Goal: Task Accomplishment & Management: Manage account settings

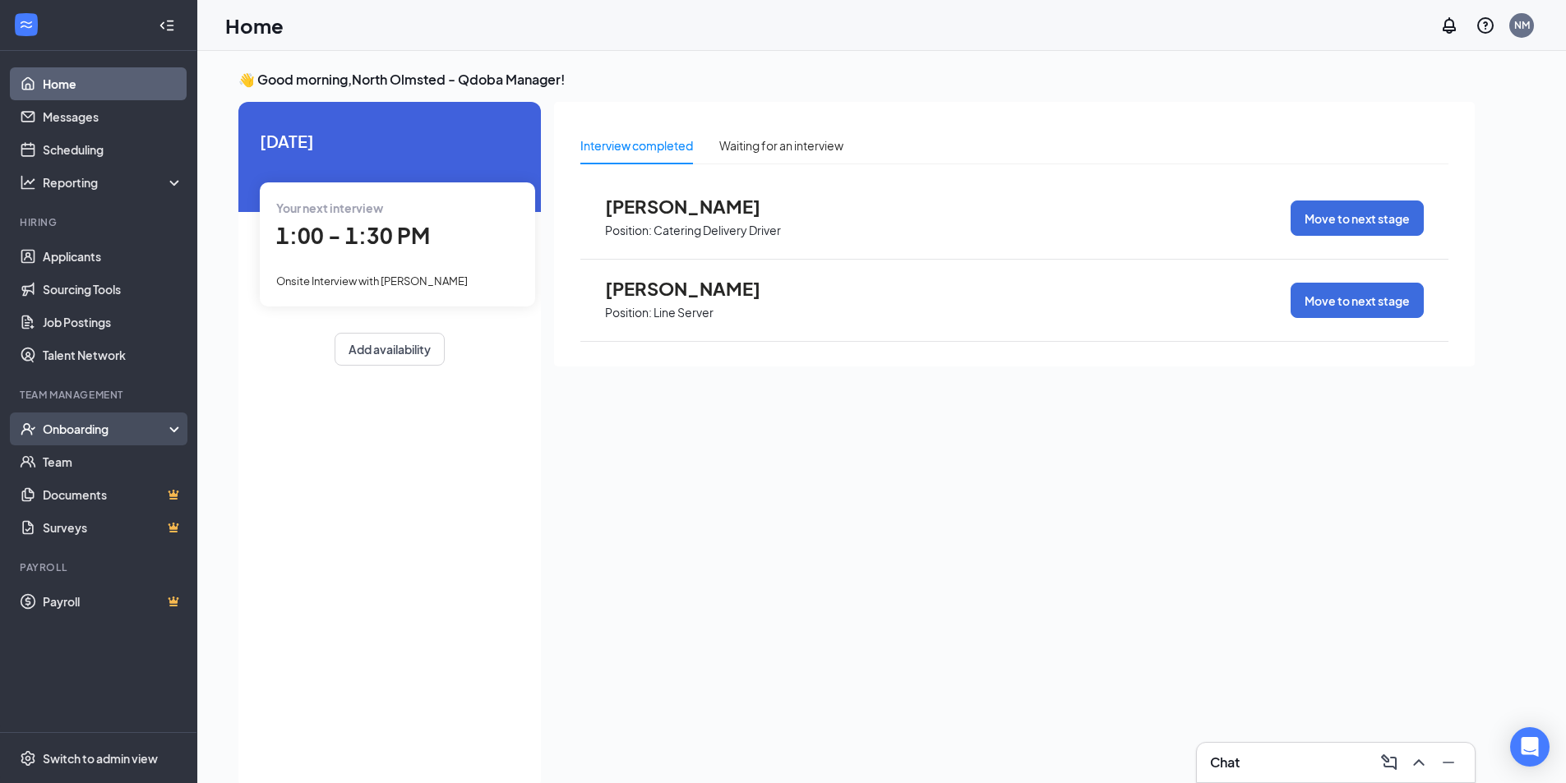
click at [123, 429] on div "Onboarding" at bounding box center [106, 429] width 127 height 16
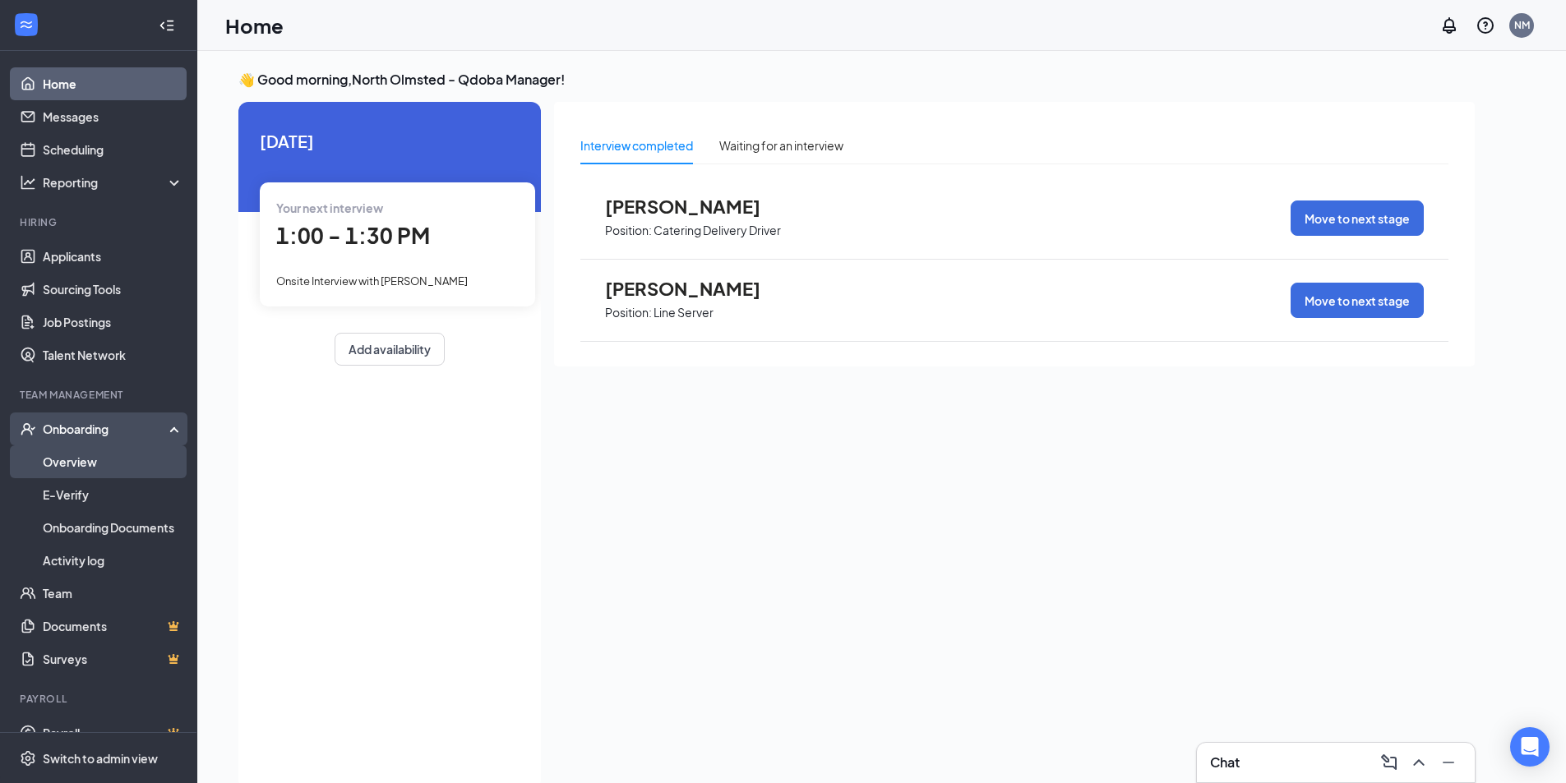
click at [127, 465] on link "Overview" at bounding box center [113, 462] width 141 height 33
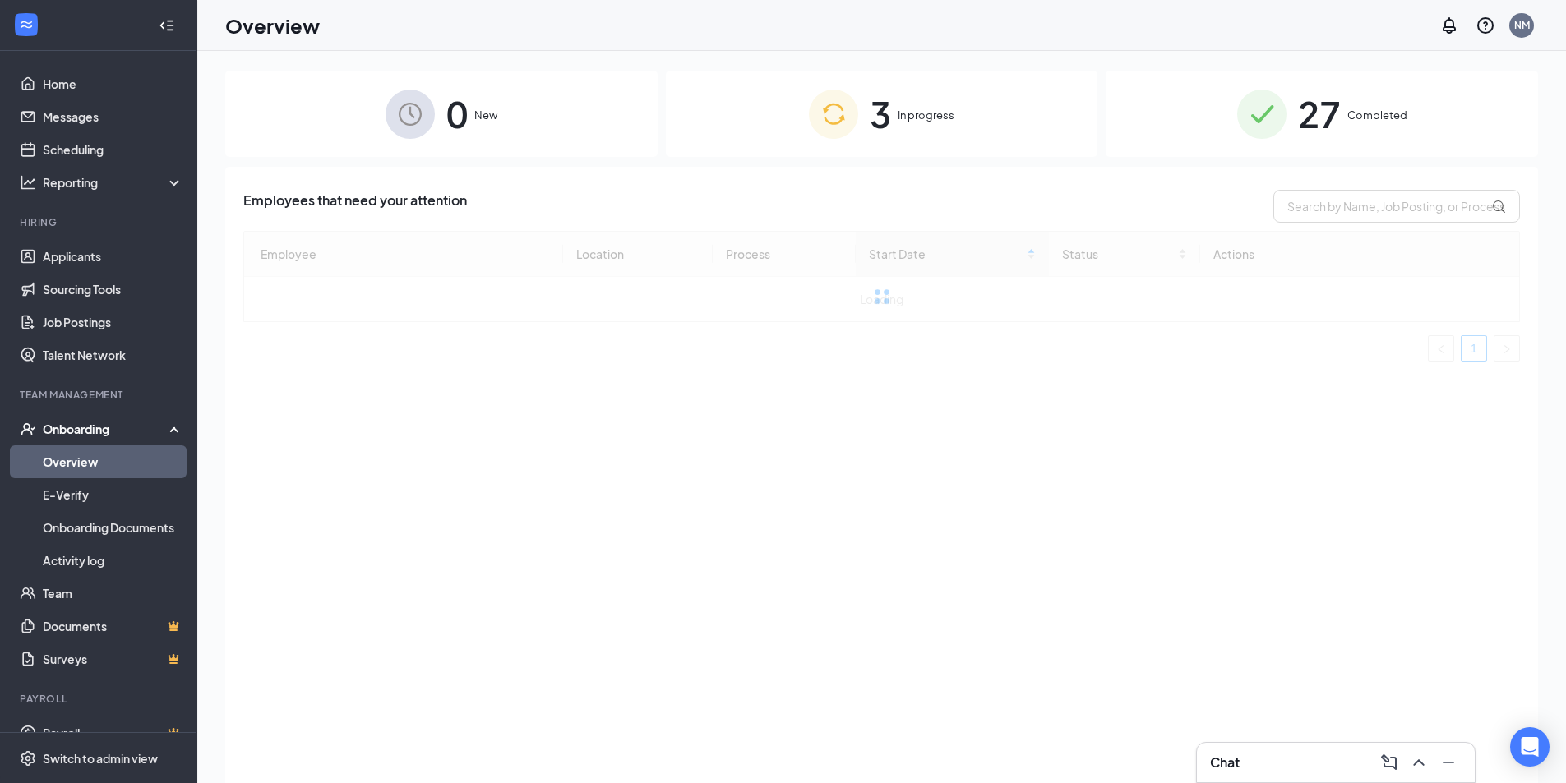
click at [949, 132] on div "3 In progress" at bounding box center [882, 114] width 432 height 86
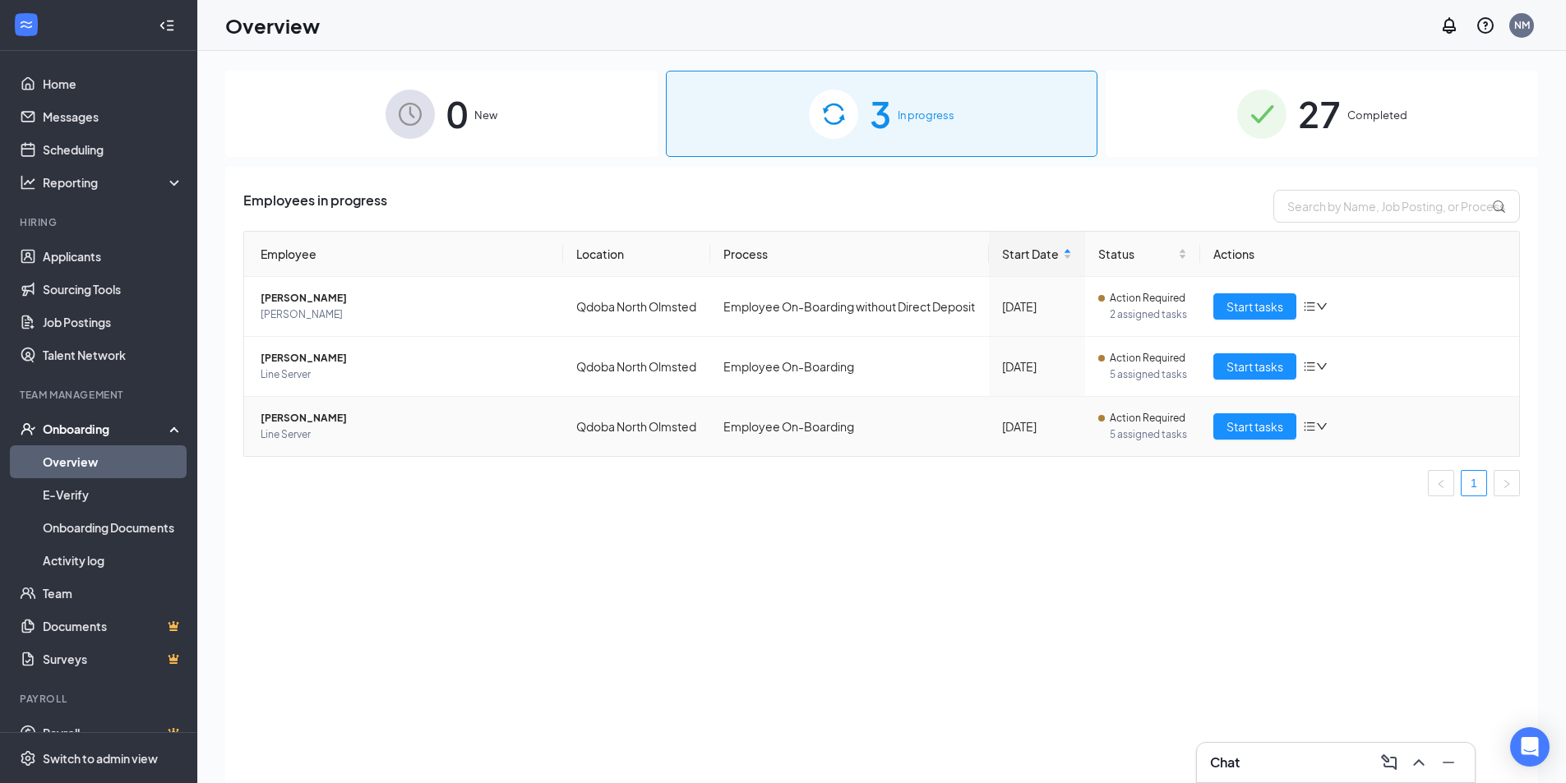
click at [1147, 443] on span "5 assigned tasks" at bounding box center [1149, 435] width 78 height 16
click at [1226, 436] on span "Start tasks" at bounding box center [1254, 427] width 57 height 18
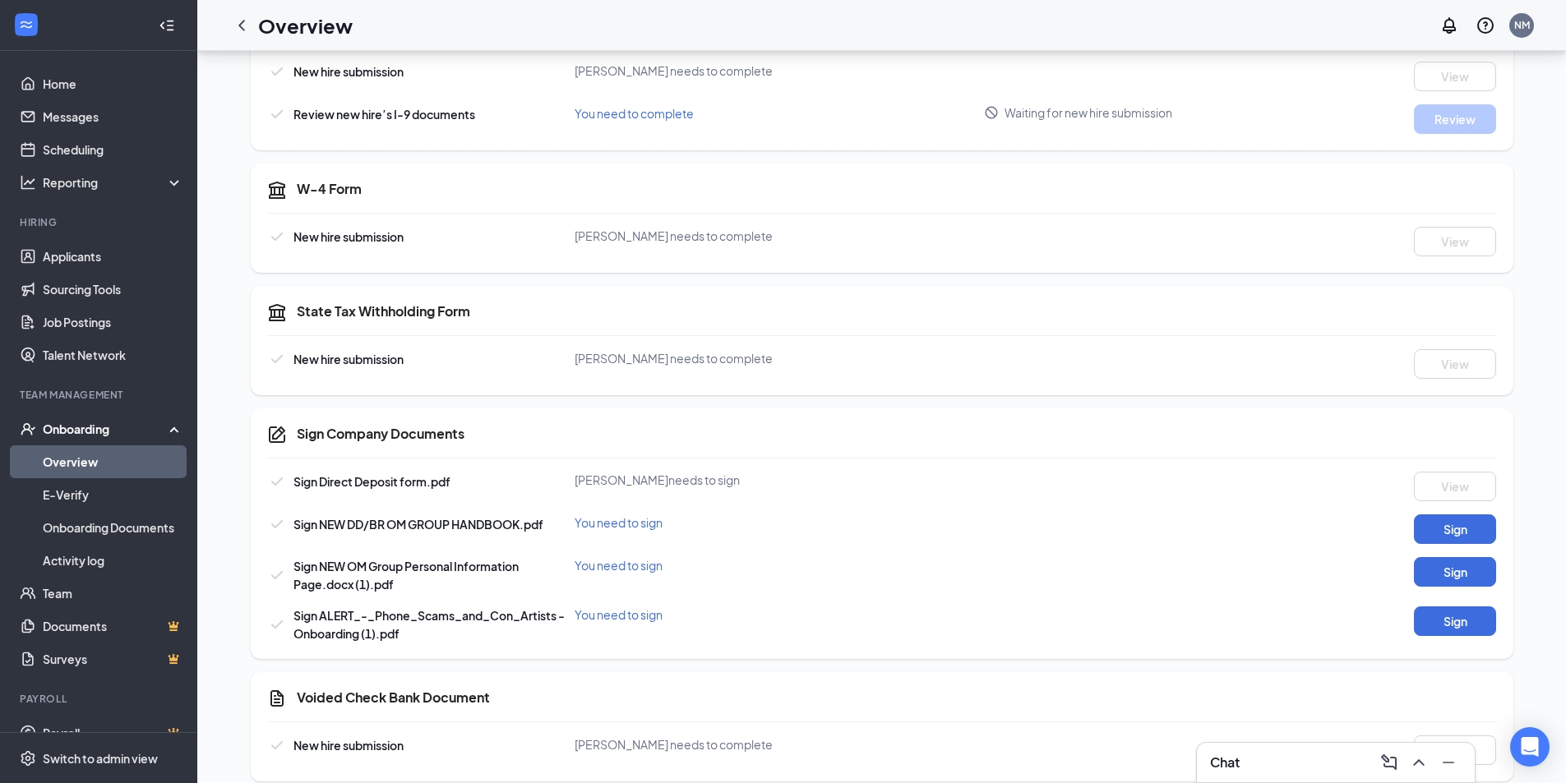
scroll to position [614, 0]
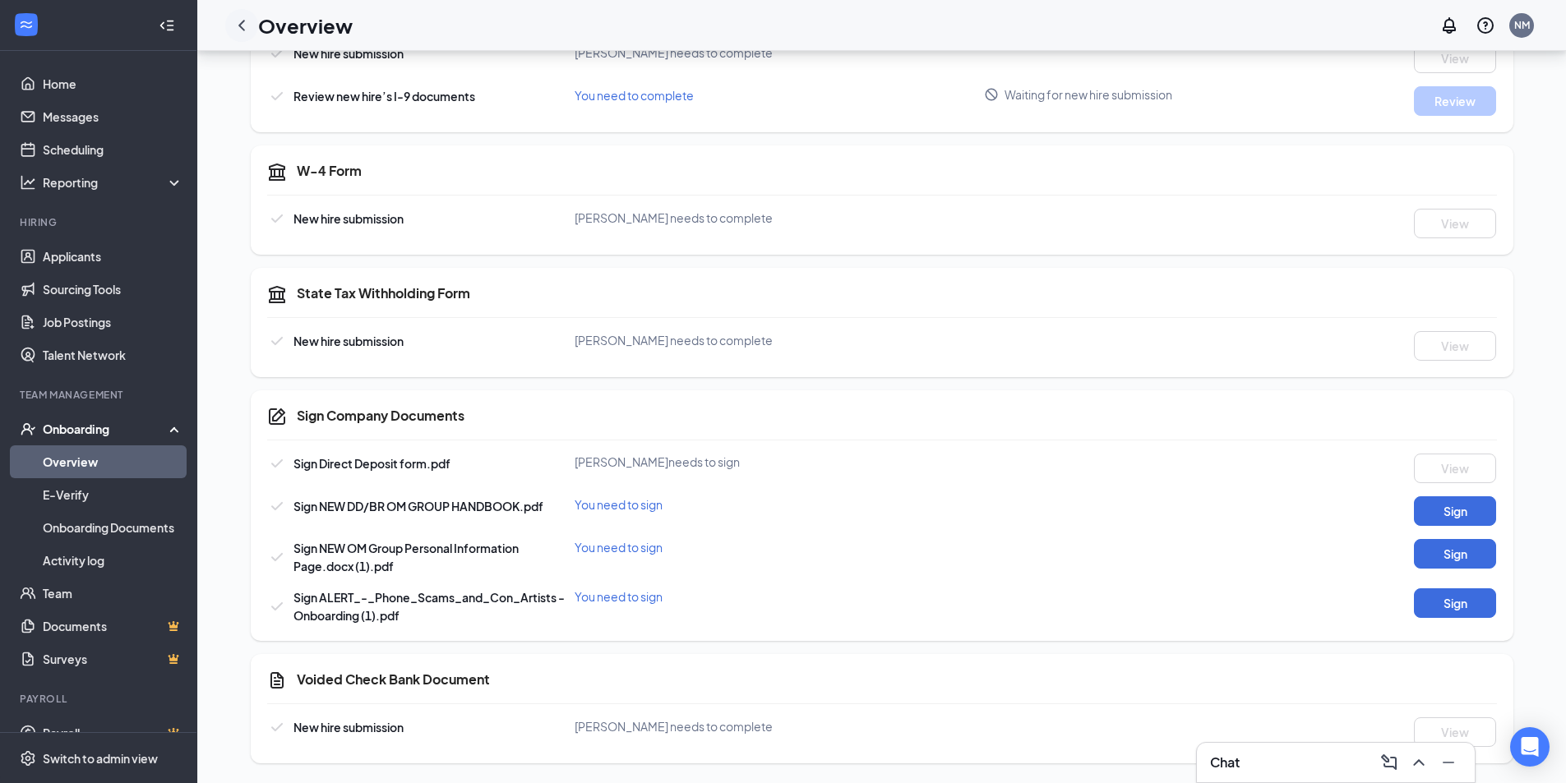
click at [248, 30] on icon "ChevronLeft" at bounding box center [242, 26] width 20 height 20
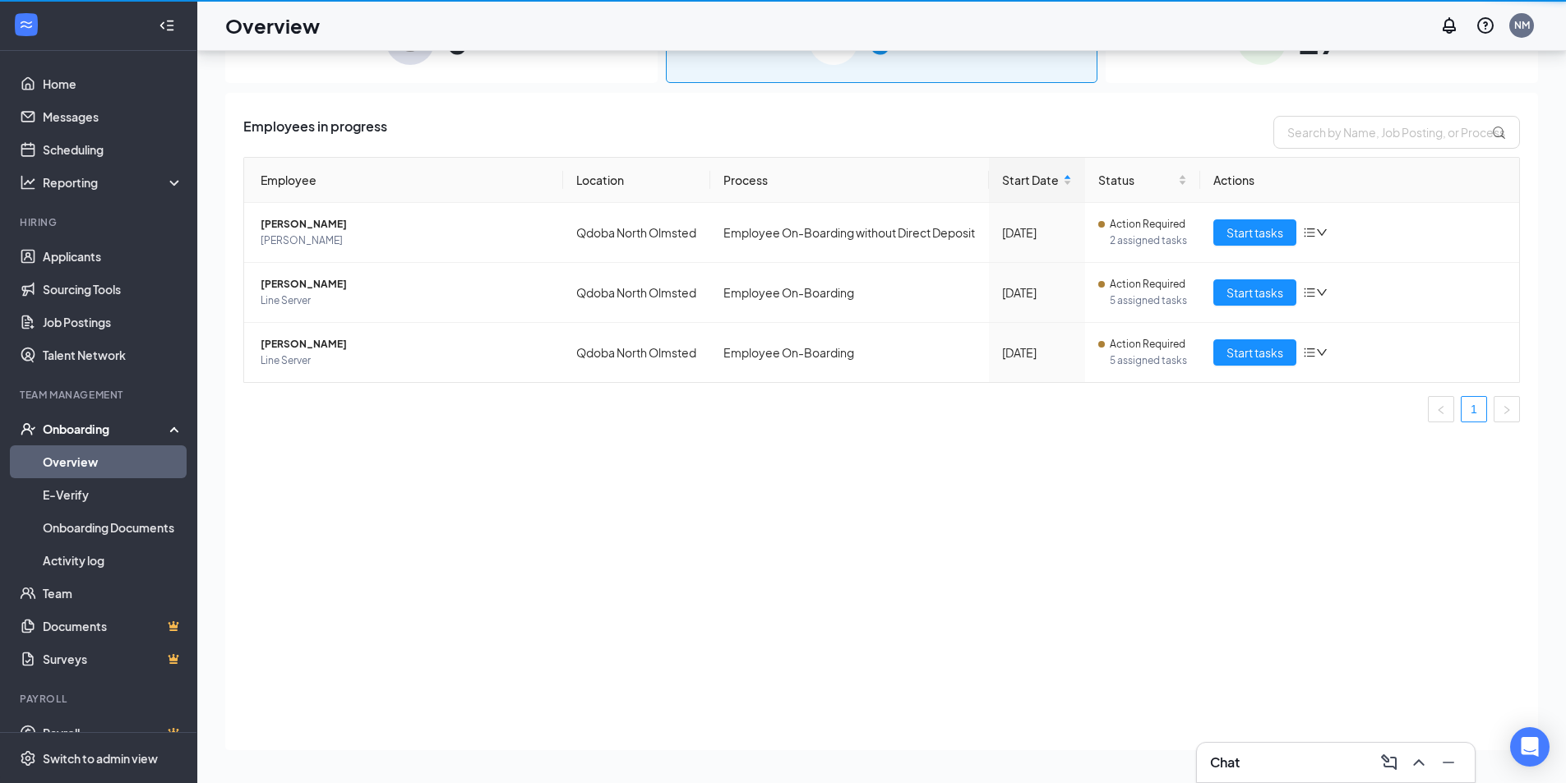
scroll to position [74, 0]
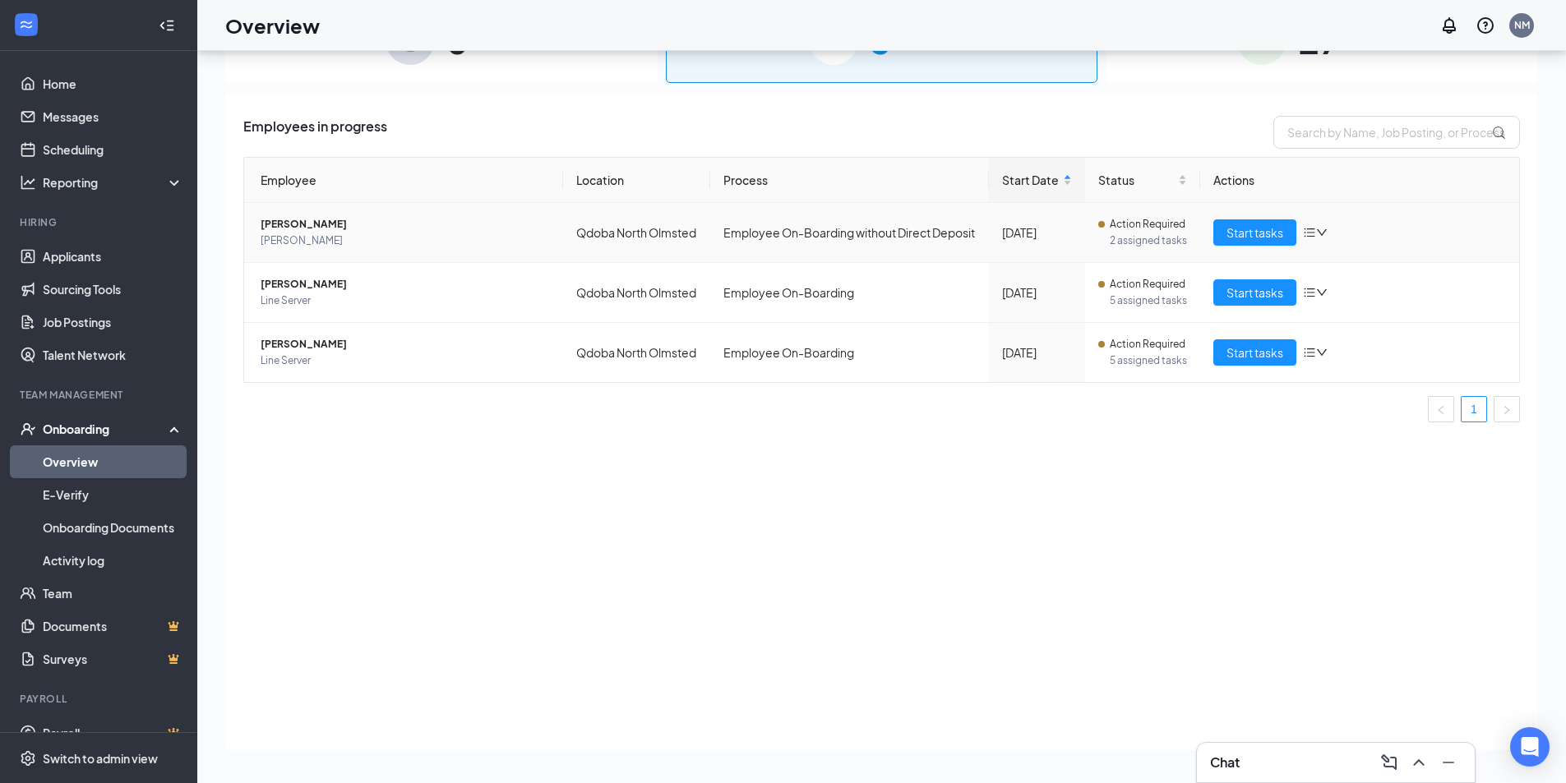
click at [321, 233] on span "[PERSON_NAME]" at bounding box center [405, 224] width 289 height 16
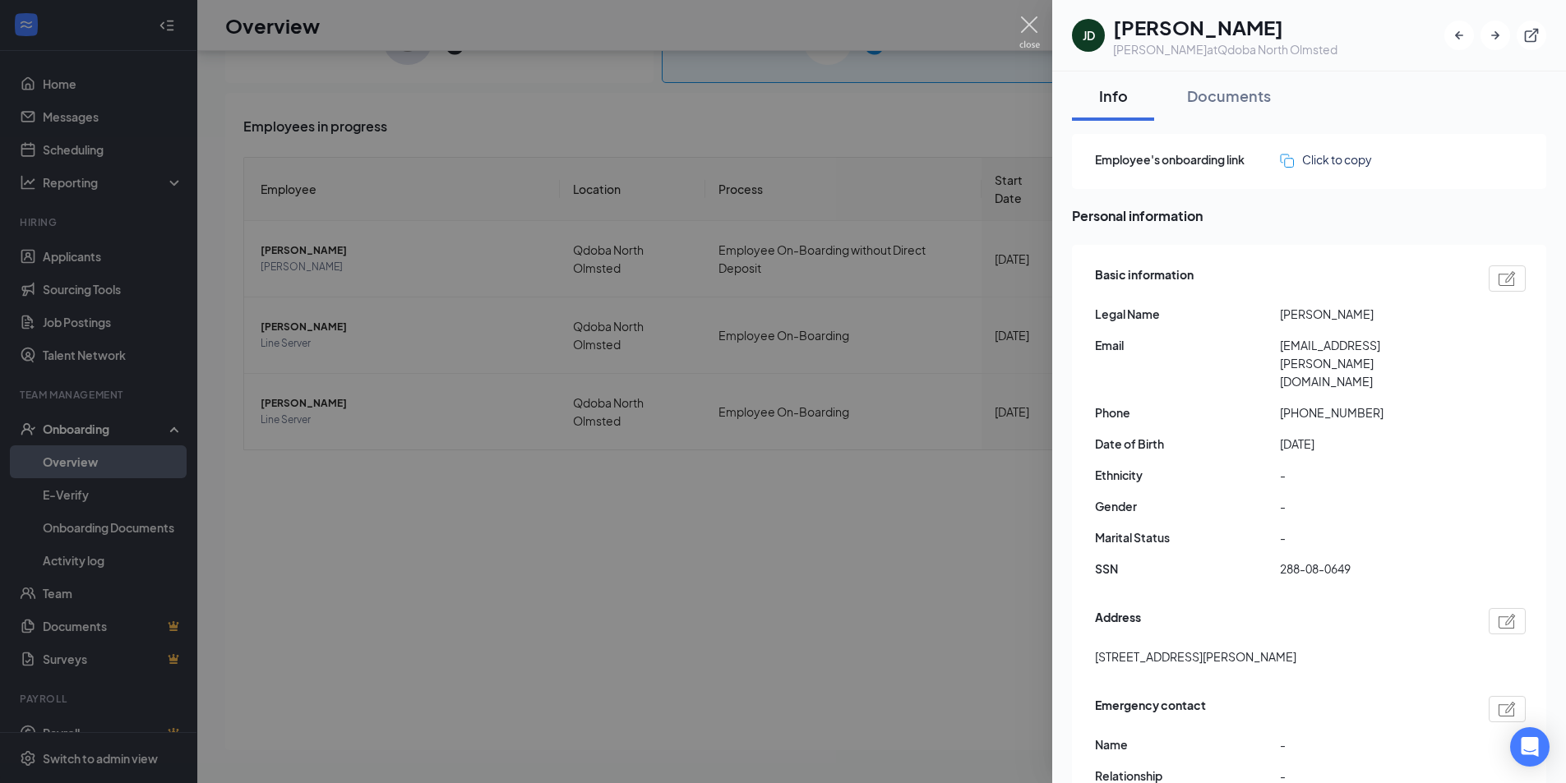
click at [1036, 37] on img at bounding box center [1029, 32] width 21 height 32
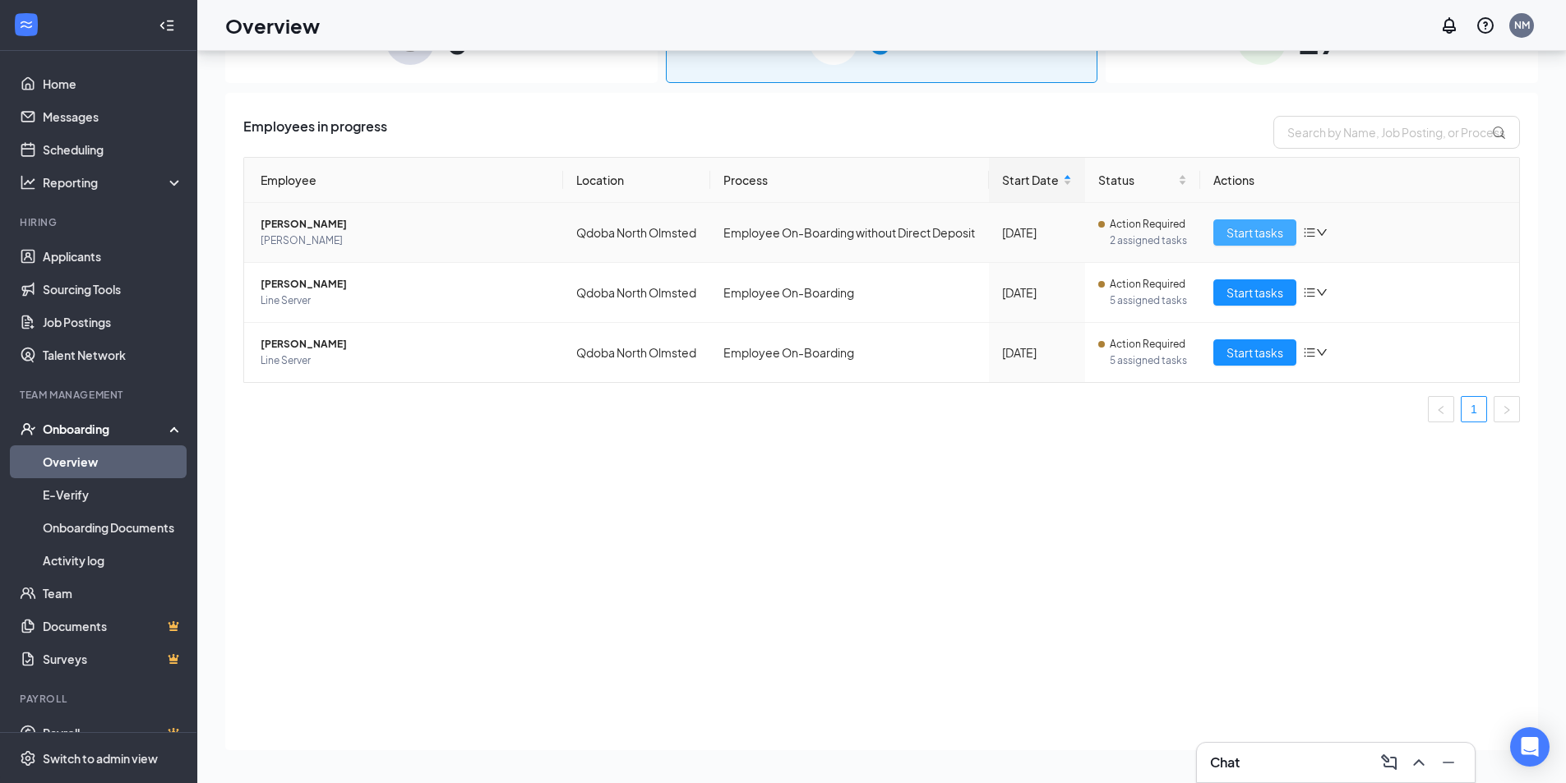
click at [1221, 246] on button "Start tasks" at bounding box center [1254, 232] width 83 height 26
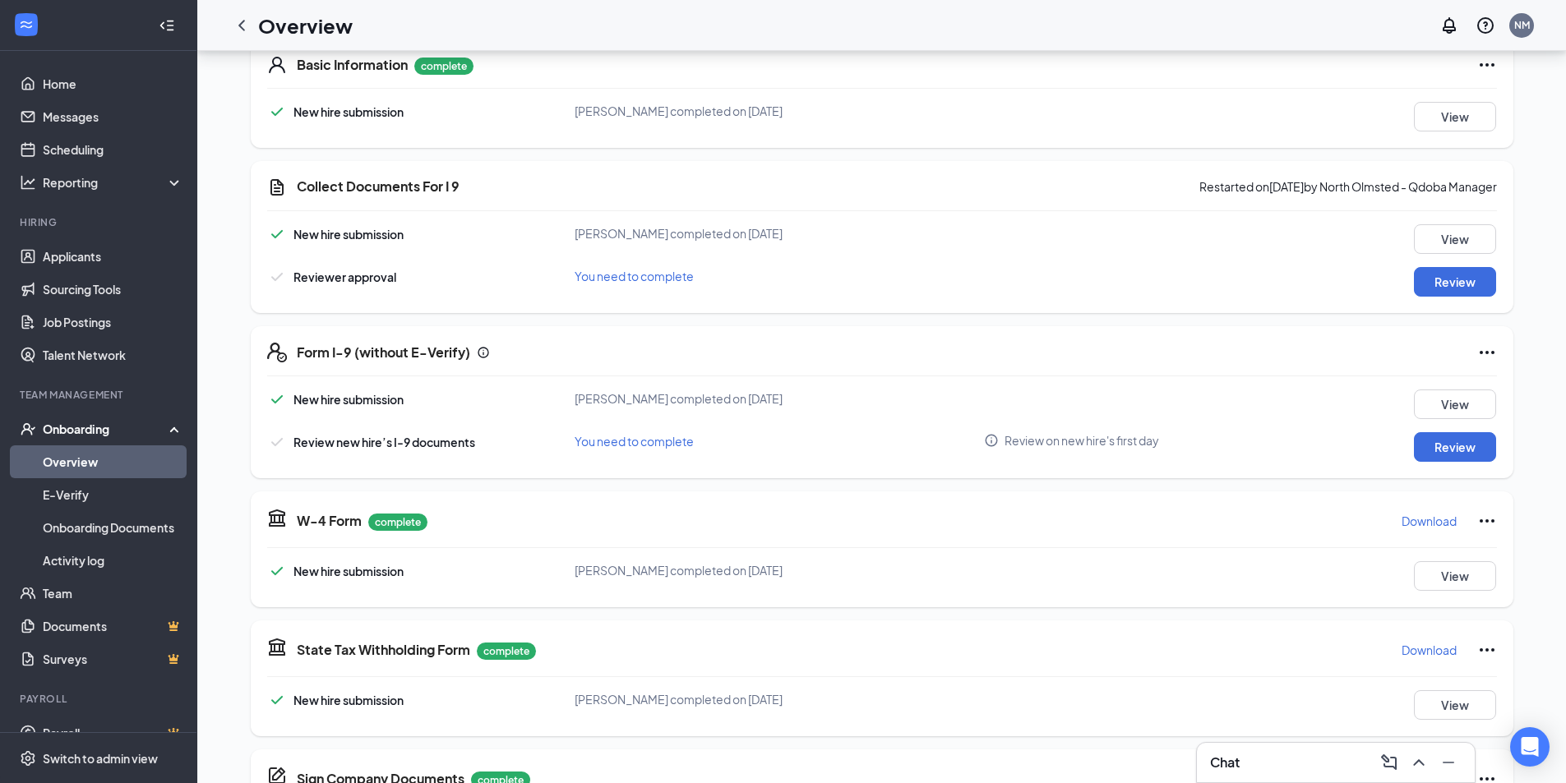
scroll to position [262, 0]
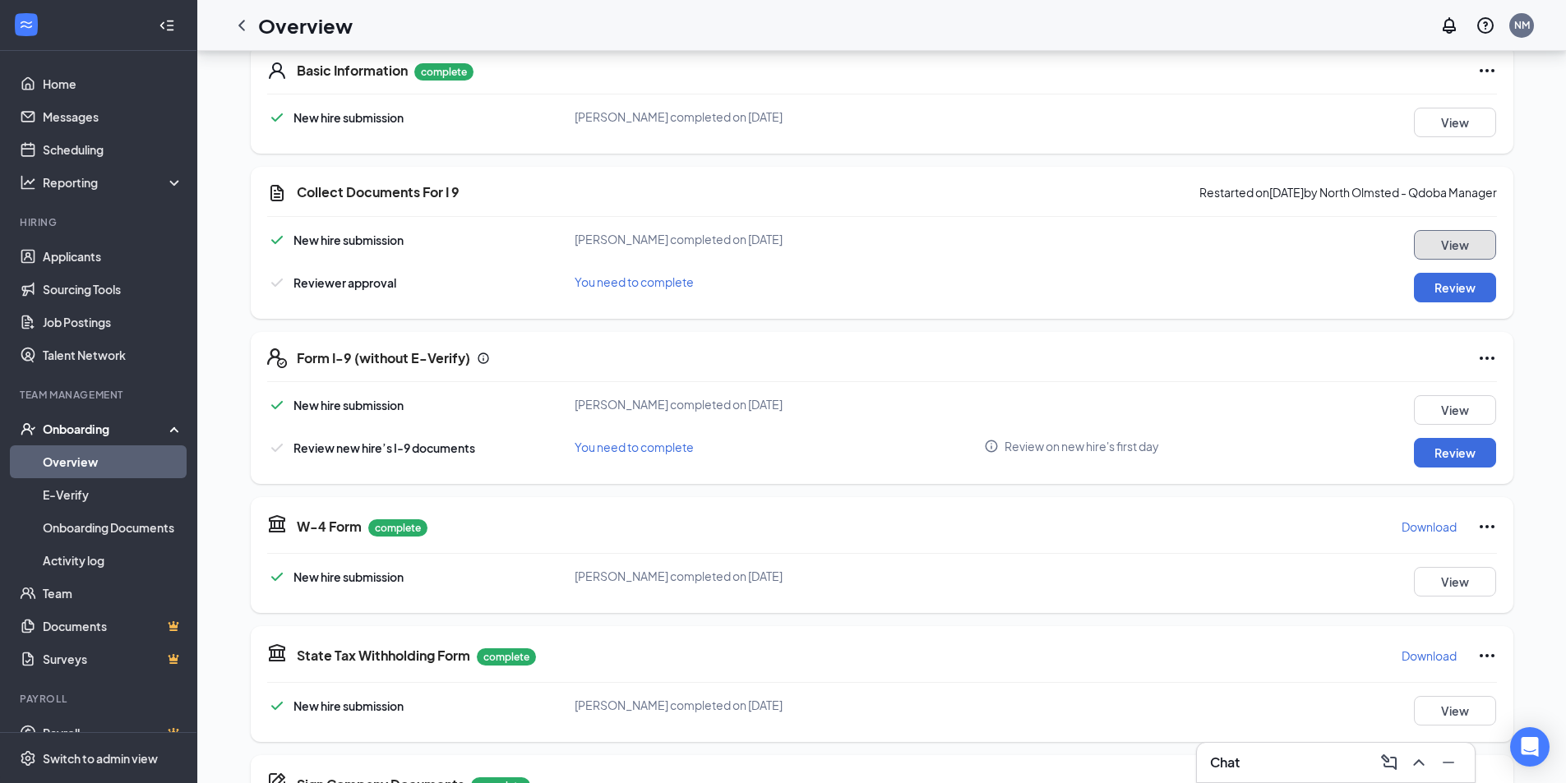
click at [1425, 245] on button "View" at bounding box center [1455, 245] width 82 height 30
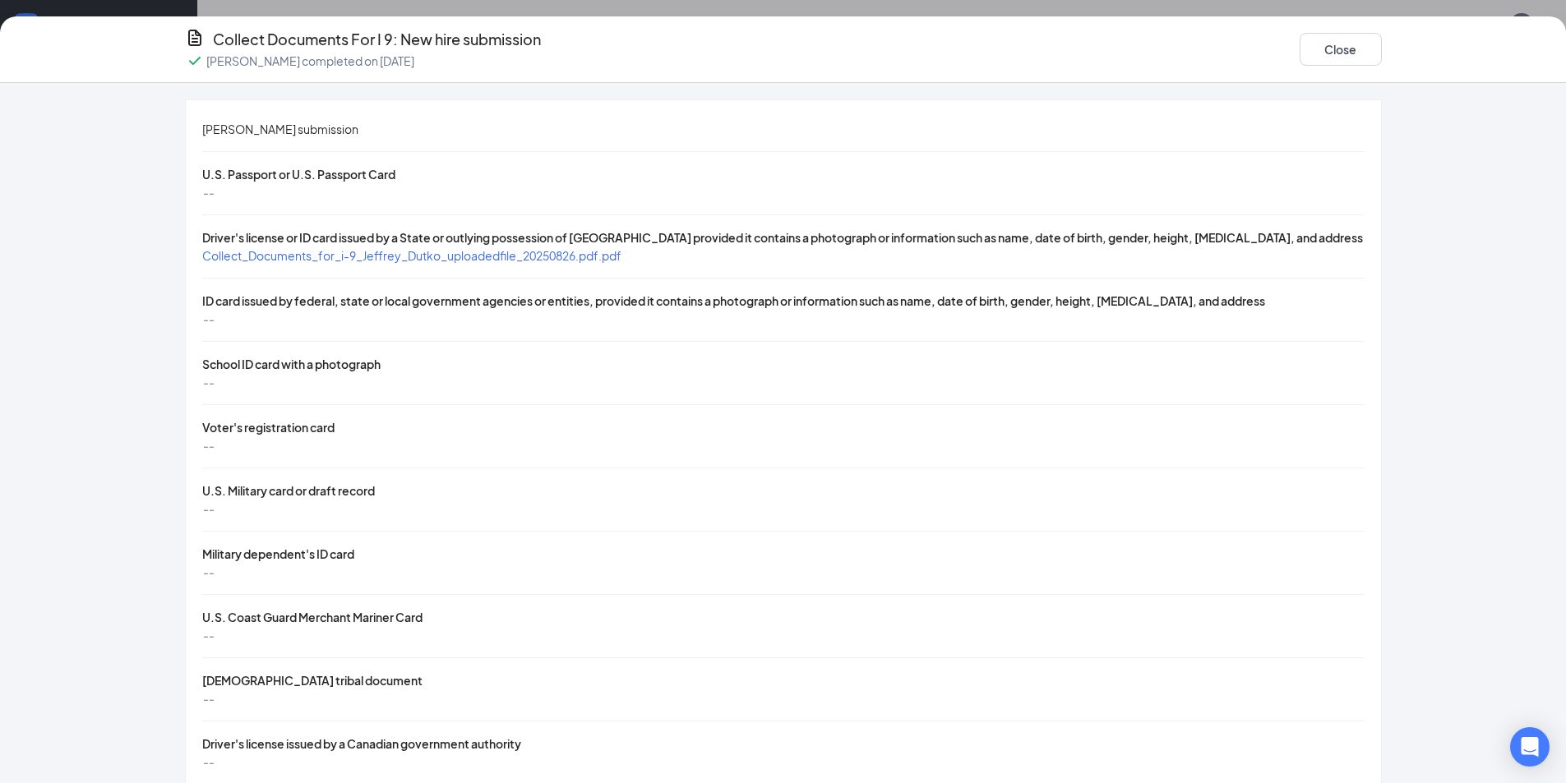
click at [546, 263] on span "Collect_Documents_for_i-9_Jeffrey_Dutko_uploadedfile_20250826.pdf.pdf" at bounding box center [411, 255] width 419 height 15
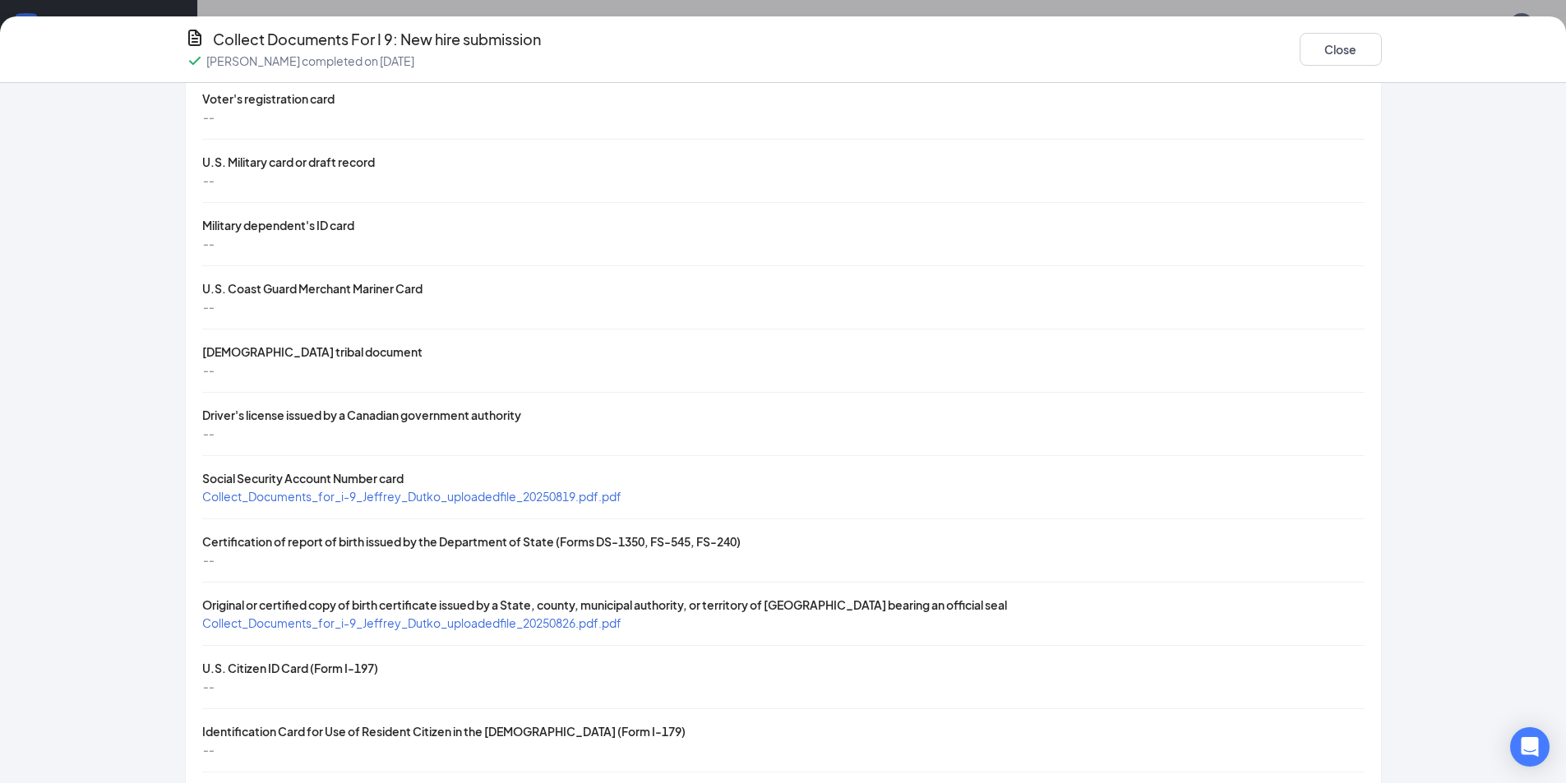
scroll to position [411, 0]
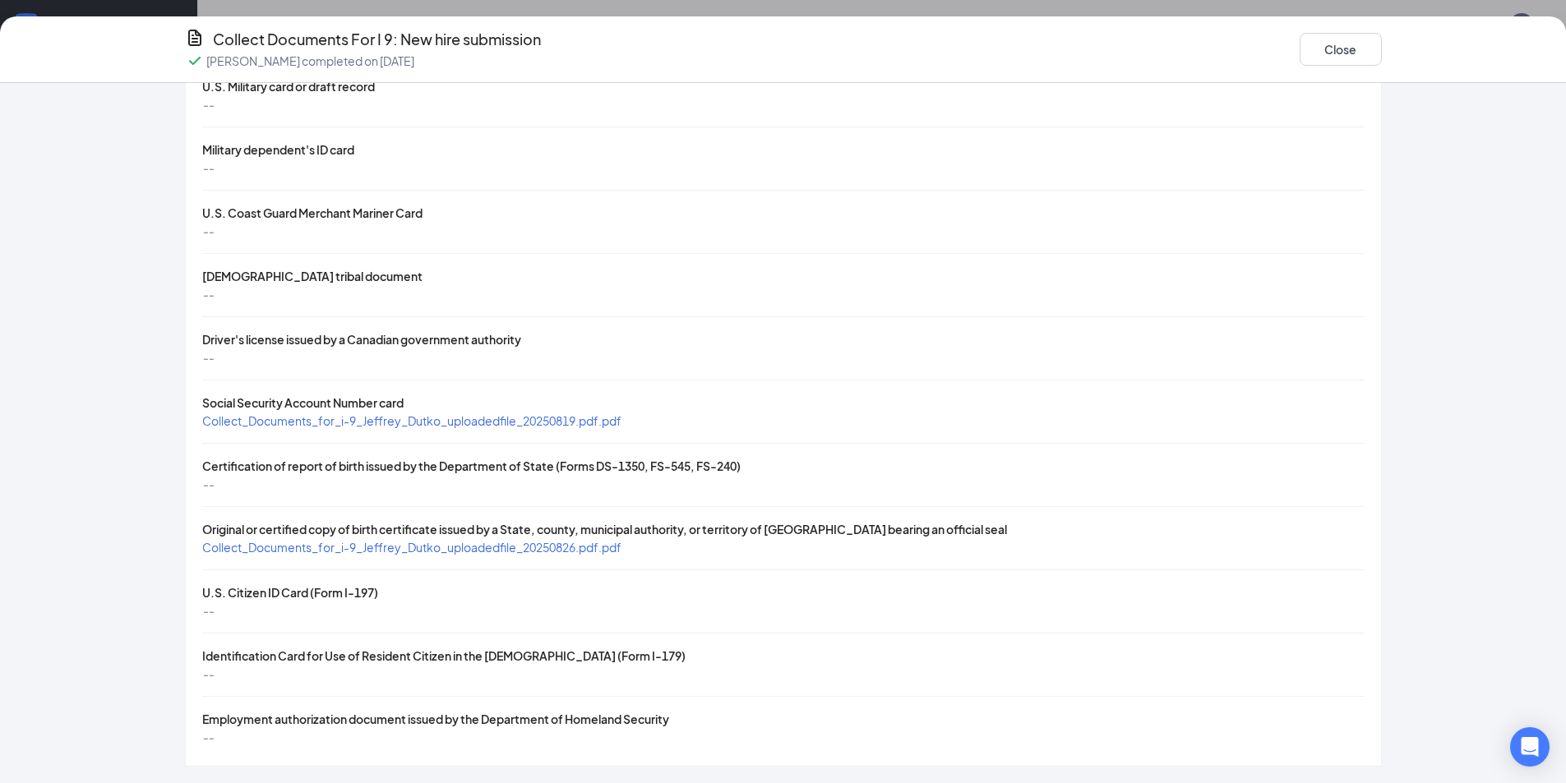
click at [468, 555] on span "Collect_Documents_for_i-9_Jeffrey_Dutko_uploadedfile_20250826.pdf.pdf" at bounding box center [411, 547] width 419 height 15
click at [1342, 58] on button "Close" at bounding box center [1341, 49] width 82 height 33
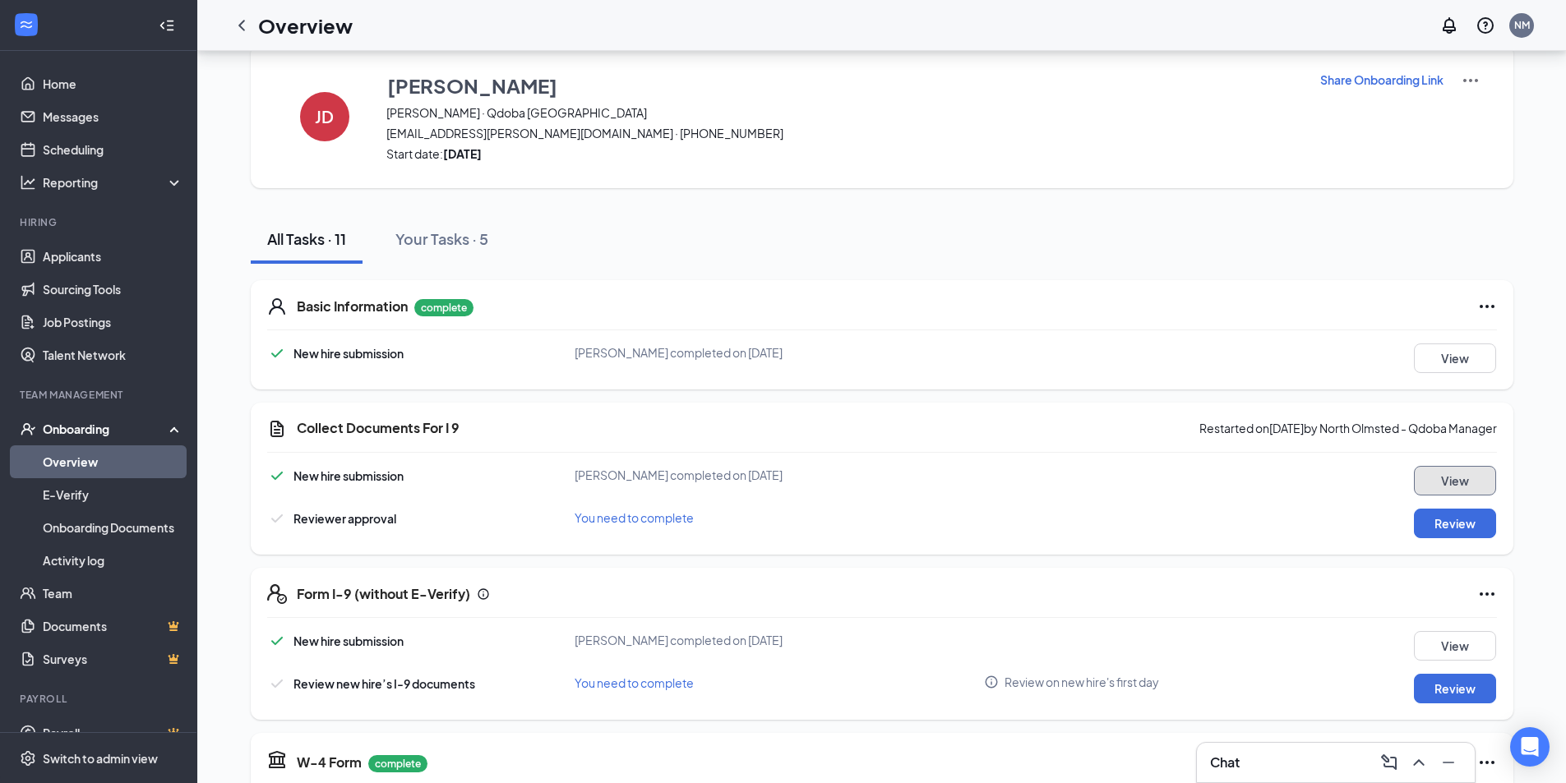
scroll to position [0, 0]
